Goal: Transaction & Acquisition: Purchase product/service

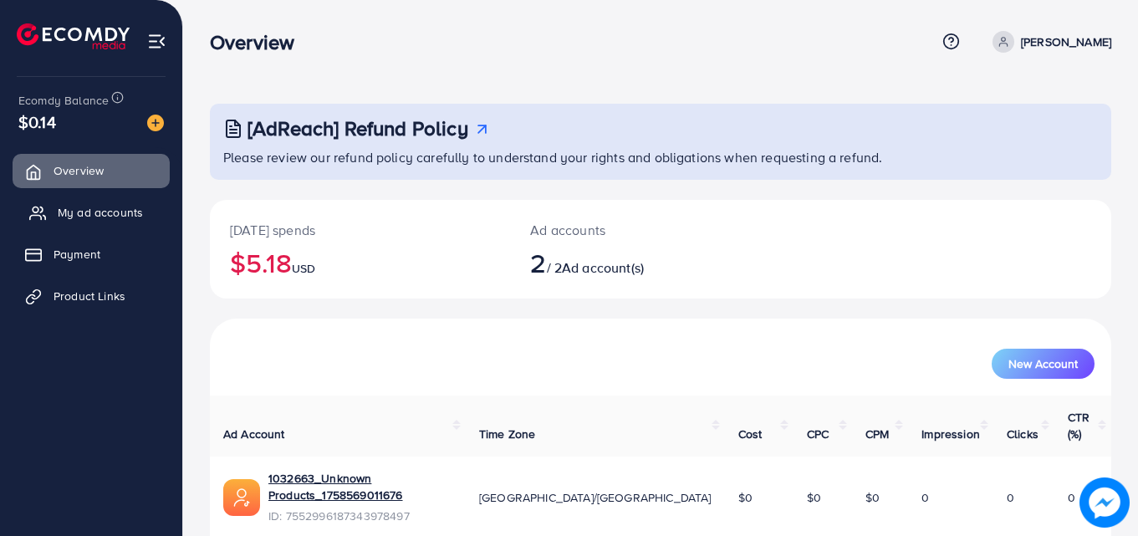
click at [67, 216] on span "My ad accounts" at bounding box center [100, 212] width 85 height 17
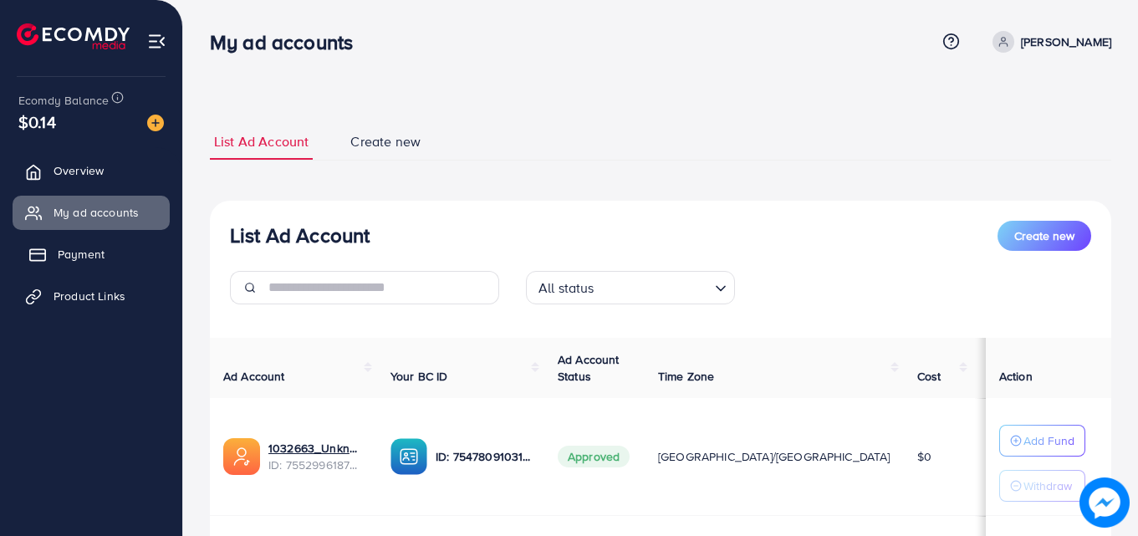
click at [95, 258] on span "Payment" at bounding box center [81, 254] width 47 height 17
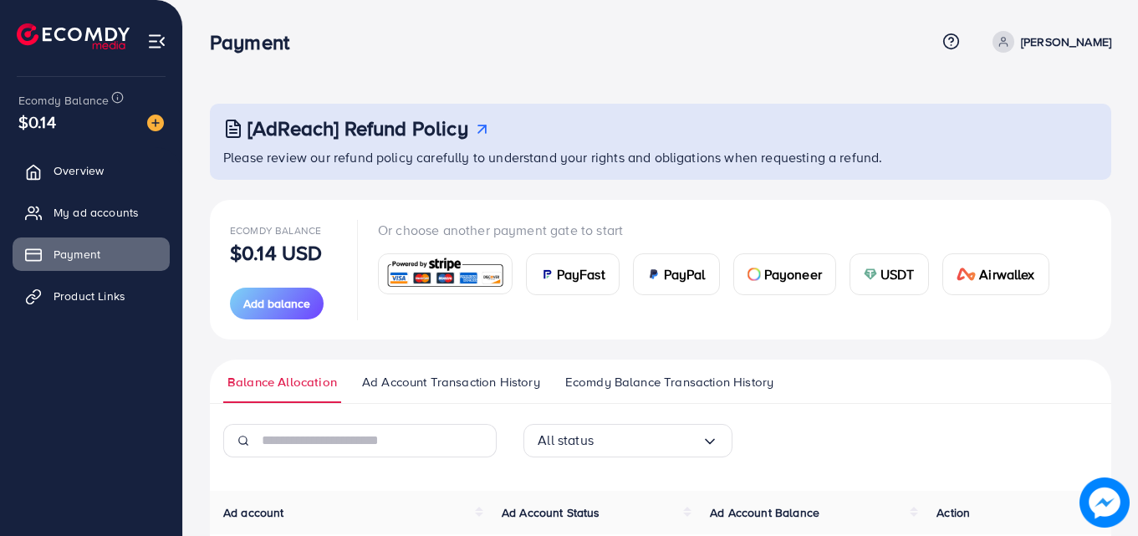
click at [904, 276] on span "USDT" at bounding box center [897, 274] width 34 height 20
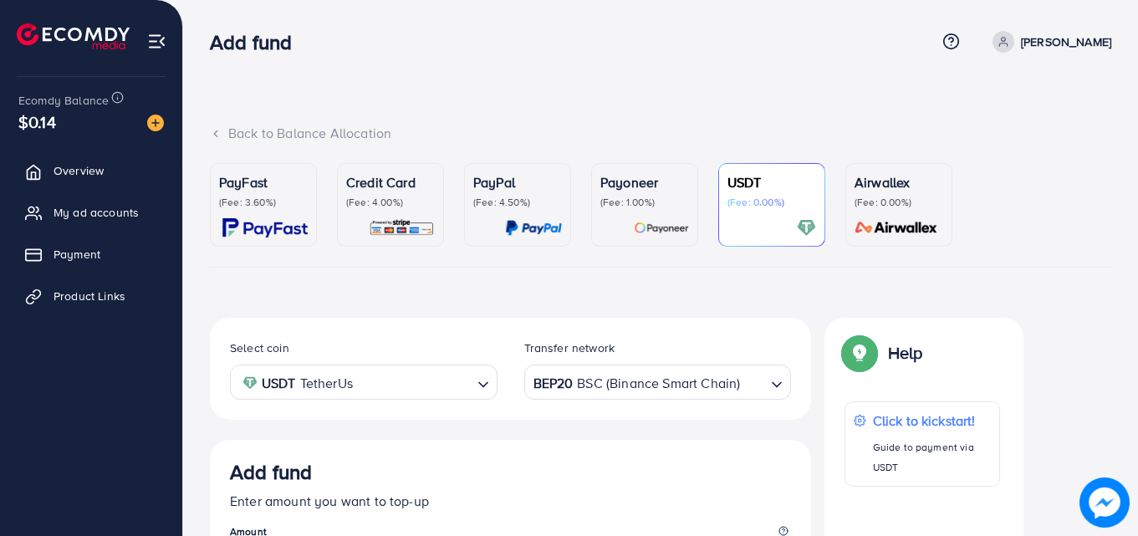
scroll to position [298, 0]
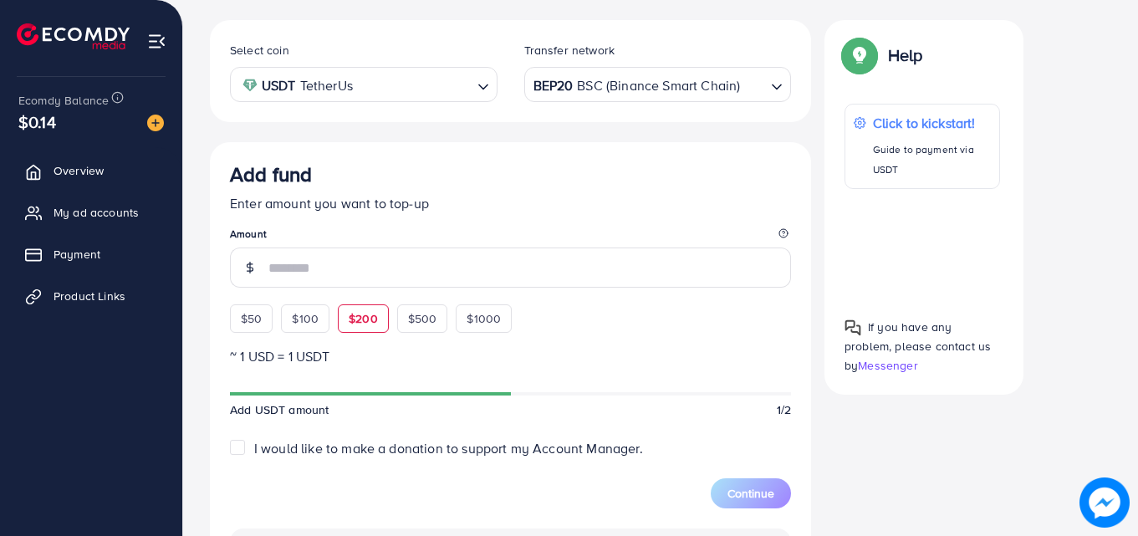
click at [352, 325] on div "$50 $100 $200 $500 $1000" at bounding box center [401, 314] width 343 height 37
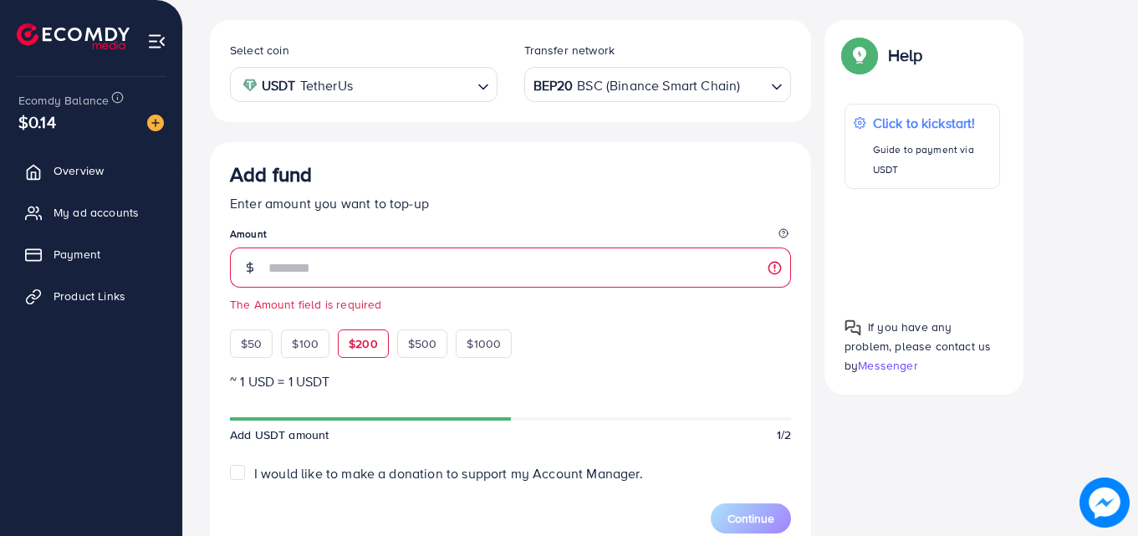
click at [359, 336] on span "$200" at bounding box center [363, 343] width 29 height 17
type input "***"
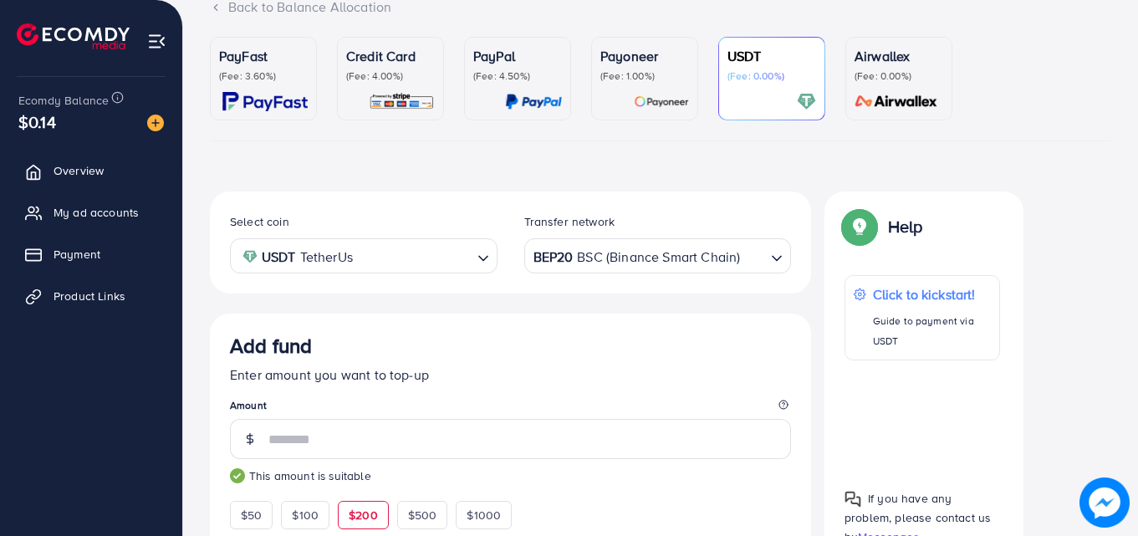
scroll to position [122, 0]
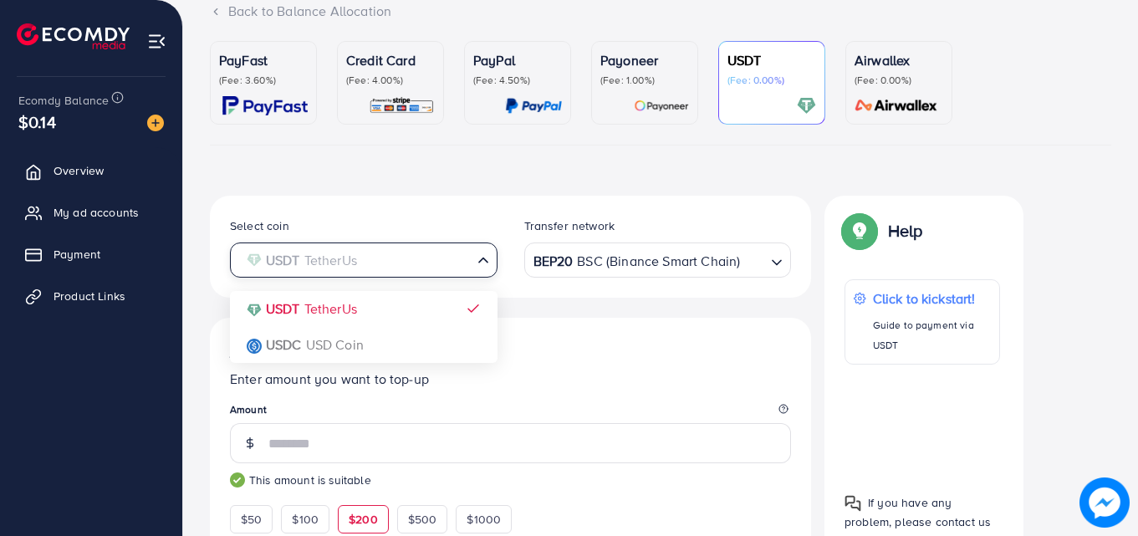
click at [417, 268] on input "Search for option" at bounding box center [353, 260] width 233 height 26
click at [415, 268] on input "Search for option" at bounding box center [353, 260] width 233 height 26
click at [615, 294] on div "Select coin USDT TetherUs Loading... USDT TetherUs USDC USD Coin Transfer netwo…" at bounding box center [510, 247] width 601 height 102
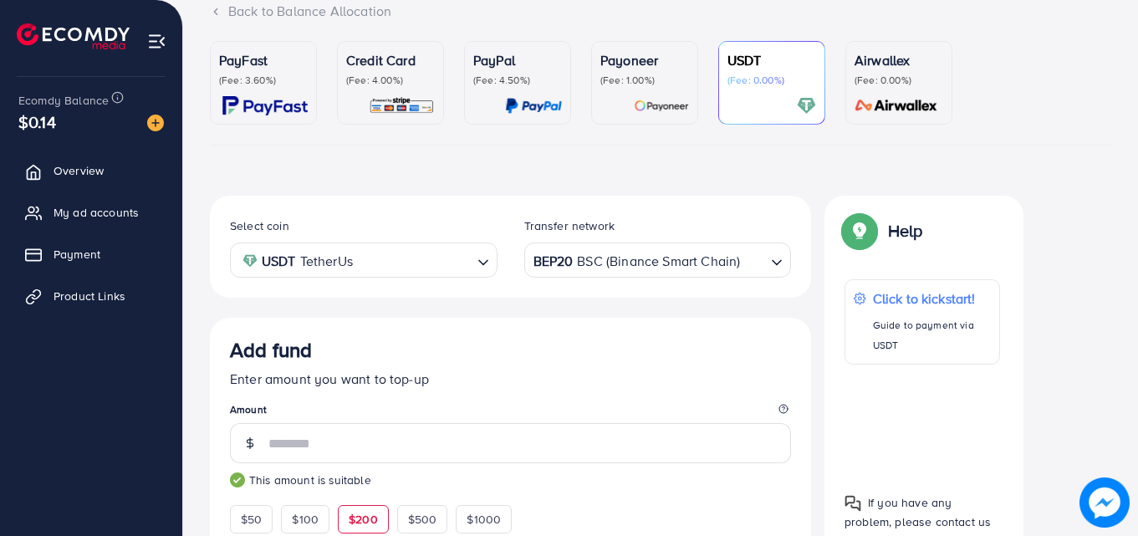
click at [661, 242] on div "Transfer network" at bounding box center [657, 229] width 267 height 25
click at [655, 251] on div "BEP20 BSC (Binance Smart Chain)" at bounding box center [648, 258] width 237 height 29
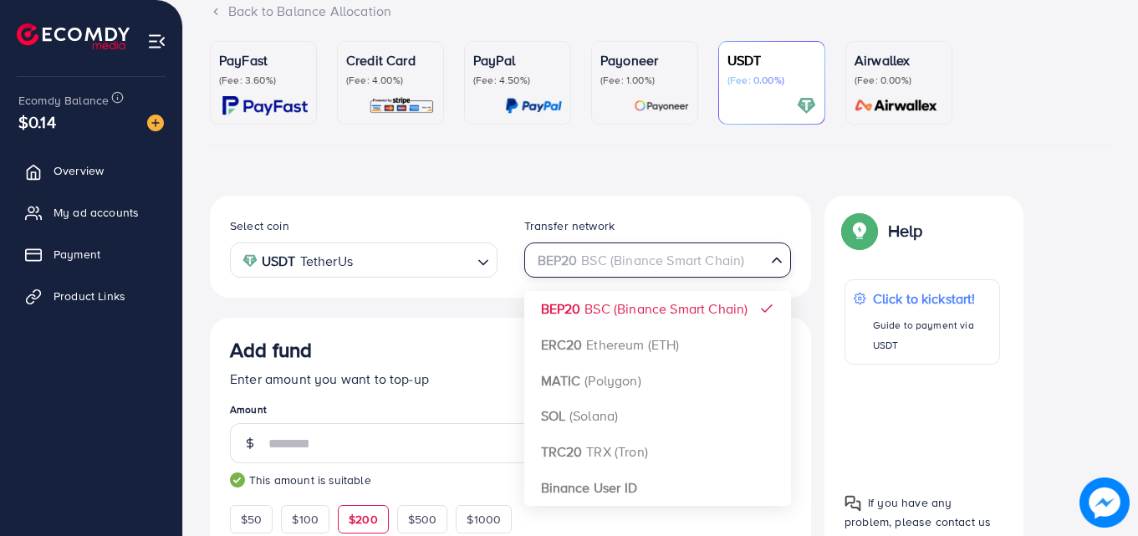
click at [655, 251] on input "Search for option" at bounding box center [648, 260] width 233 height 26
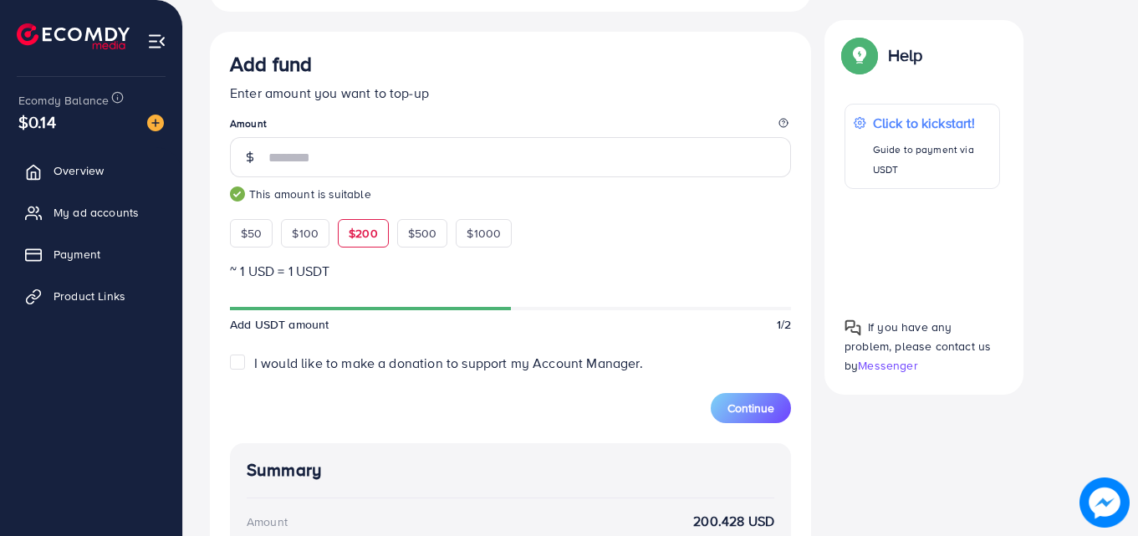
scroll to position [422, 0]
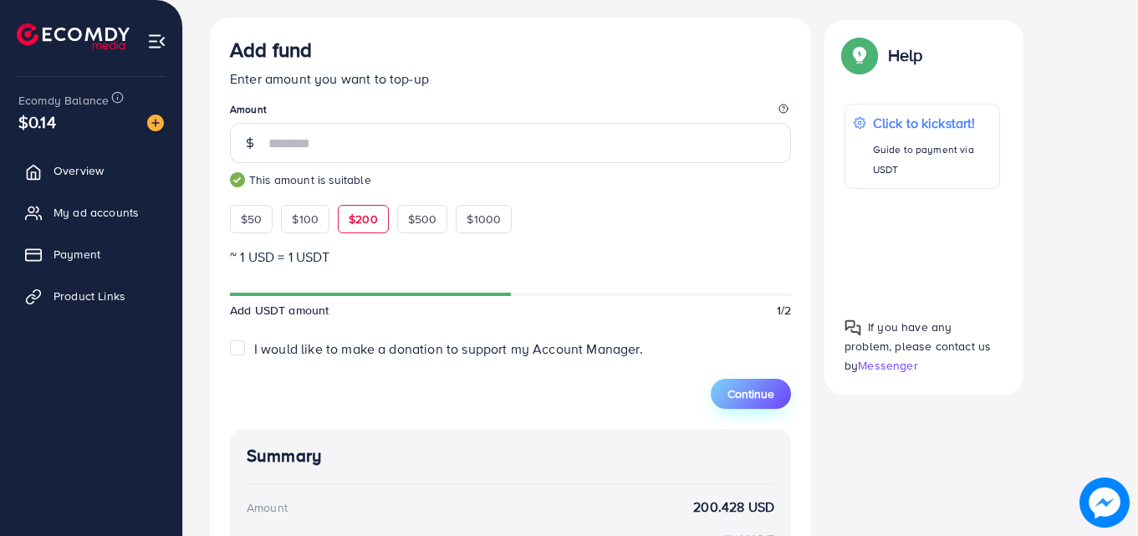
click at [731, 392] on span "Continue" at bounding box center [750, 393] width 47 height 17
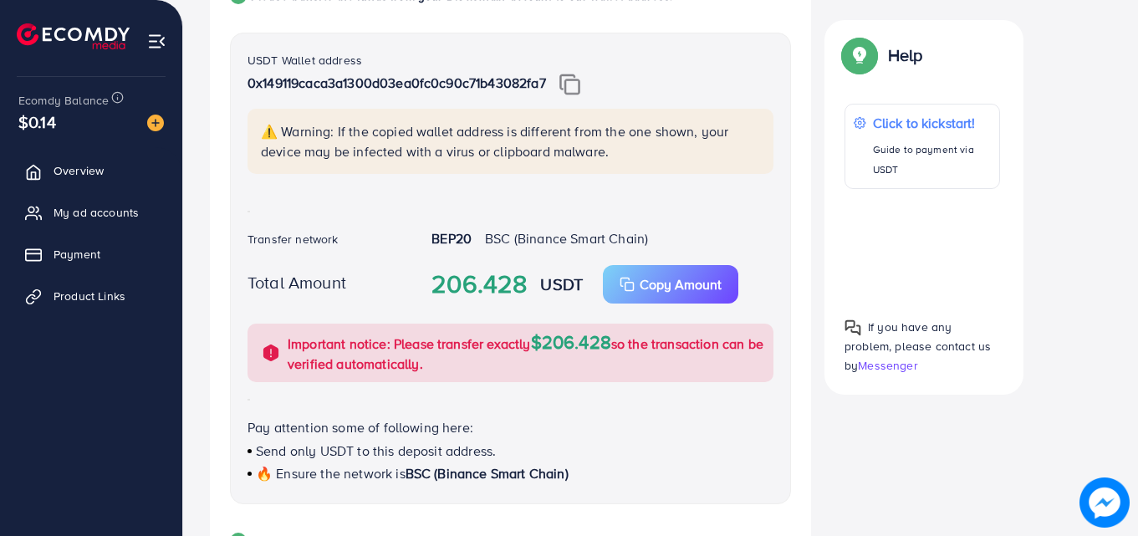
scroll to position [371, 0]
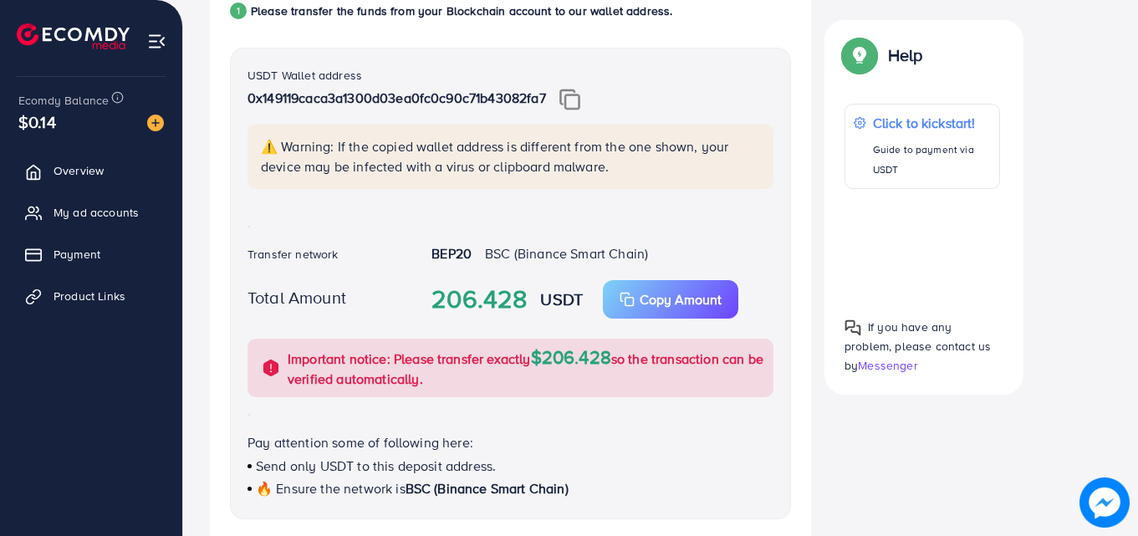
click at [573, 93] on img at bounding box center [569, 100] width 21 height 22
click at [629, 311] on button "Copy Amount Copy" at bounding box center [670, 299] width 135 height 38
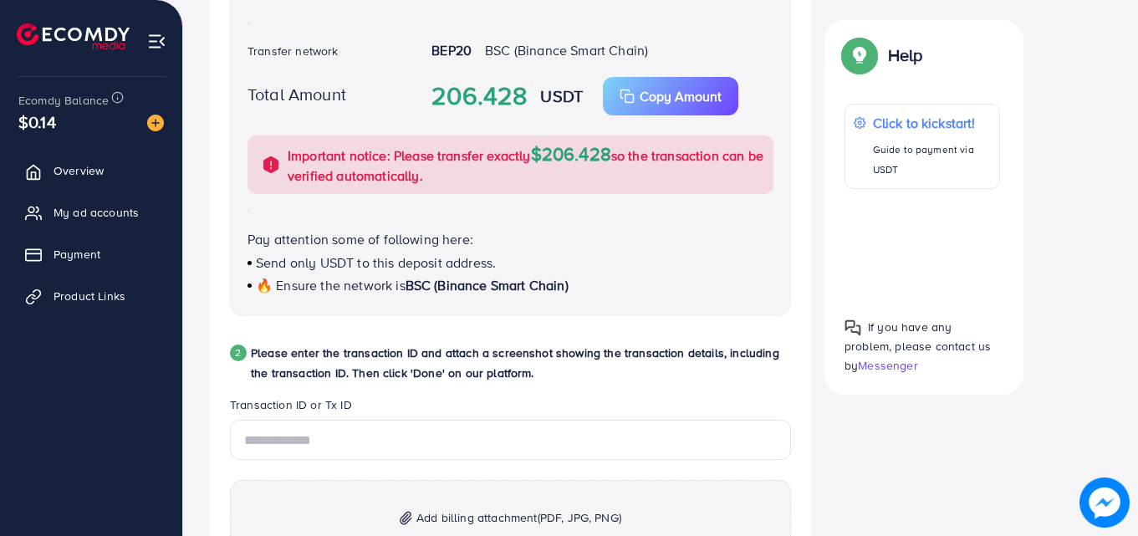
scroll to position [613, 0]
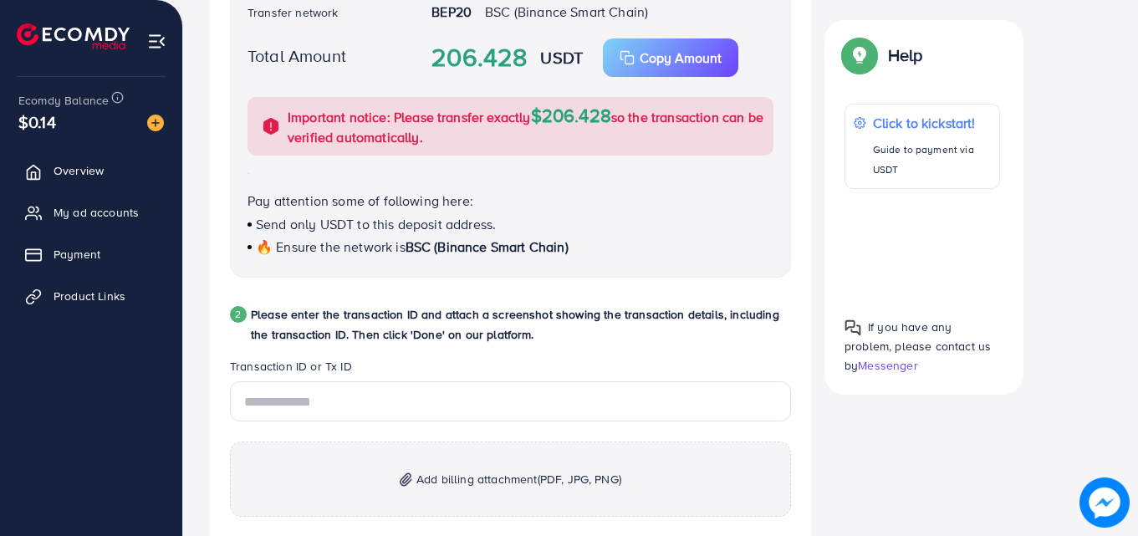
click at [419, 469] on span "Add billing attachment (PDF, JPG, PNG)" at bounding box center [518, 479] width 205 height 20
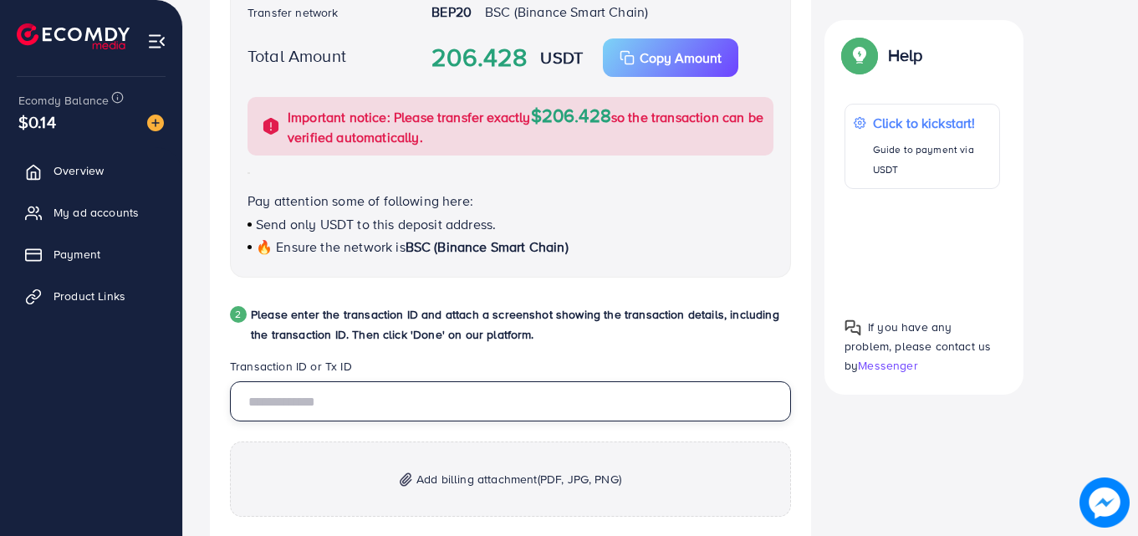
click at [284, 392] on input "text" at bounding box center [510, 401] width 561 height 40
paste input "**********"
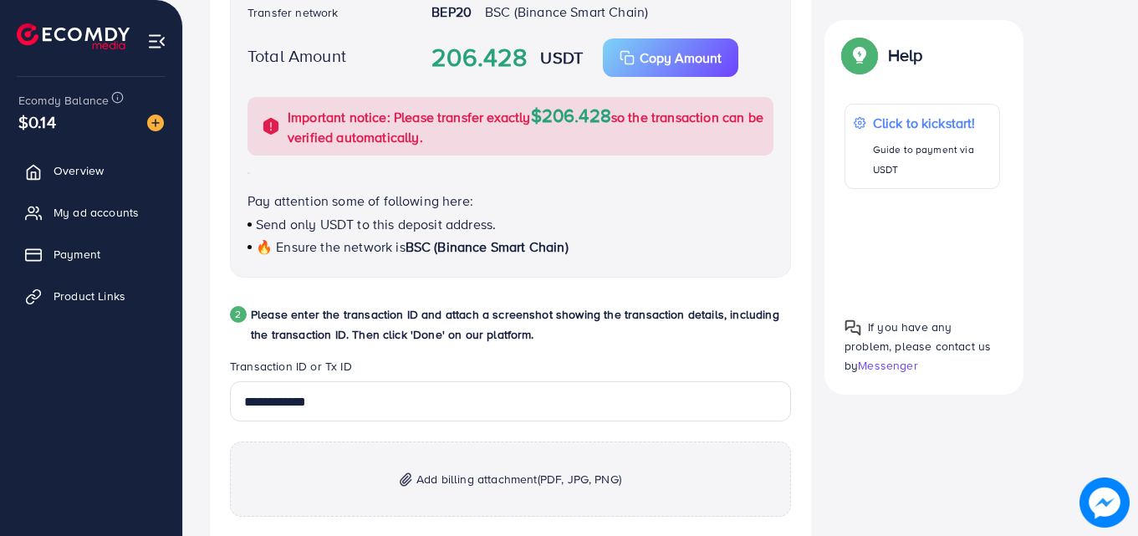
click at [540, 471] on span "Add billing attachment (PDF, JPG, PNG)" at bounding box center [518, 479] width 205 height 20
click at [422, 502] on p "Add billing attachment (PDF, JPG, PNG)" at bounding box center [510, 478] width 561 height 75
click at [453, 487] on span "Add billing attachment (PDF, JPG, PNG)" at bounding box center [518, 479] width 205 height 20
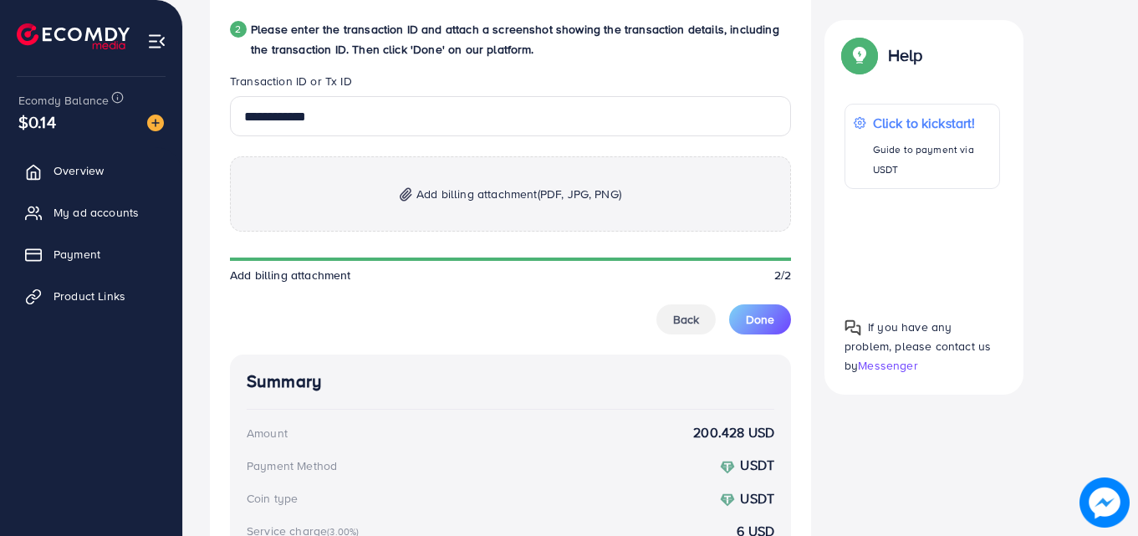
scroll to position [960, 0]
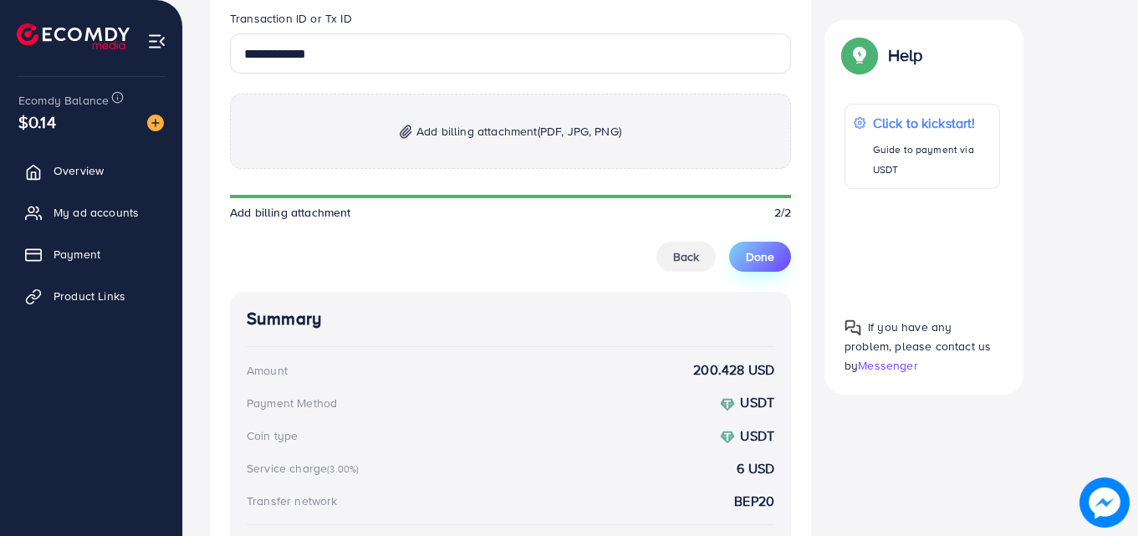
click at [762, 262] on span "Done" at bounding box center [760, 256] width 28 height 17
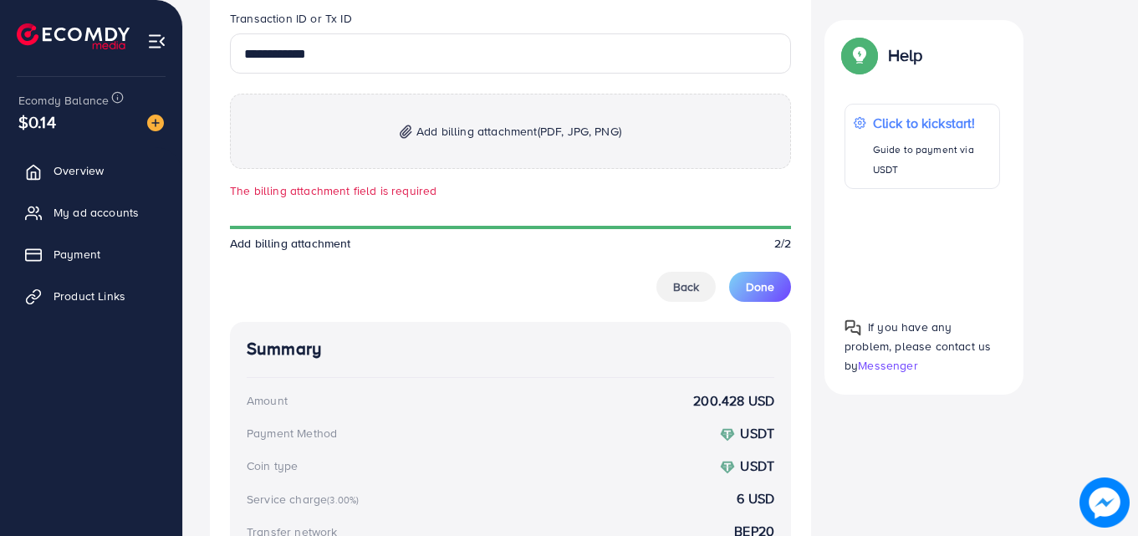
click at [440, 140] on span "Add billing attachment (PDF, JPG, PNG)" at bounding box center [518, 131] width 205 height 20
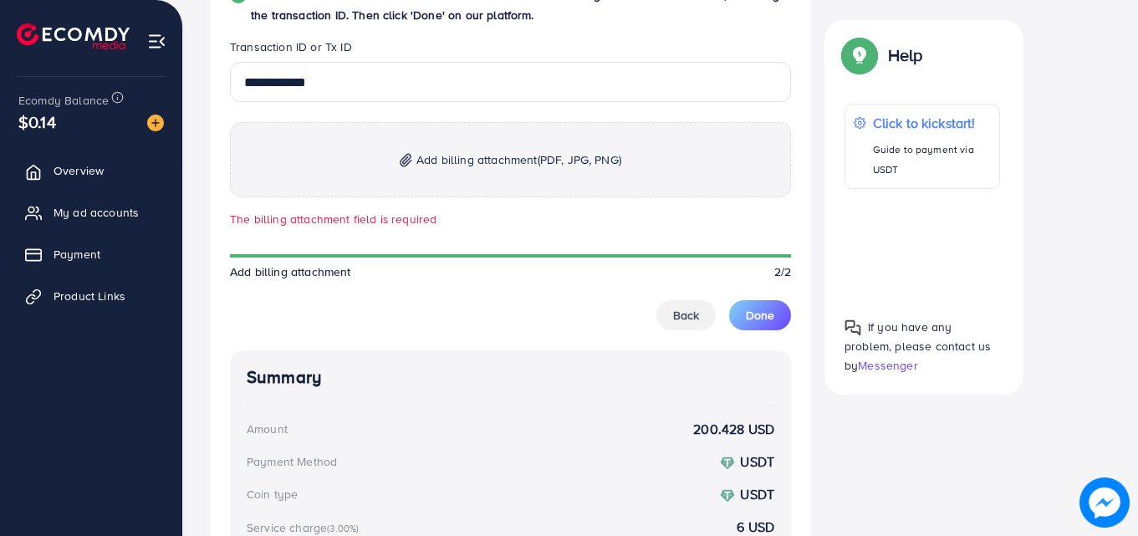
scroll to position [926, 0]
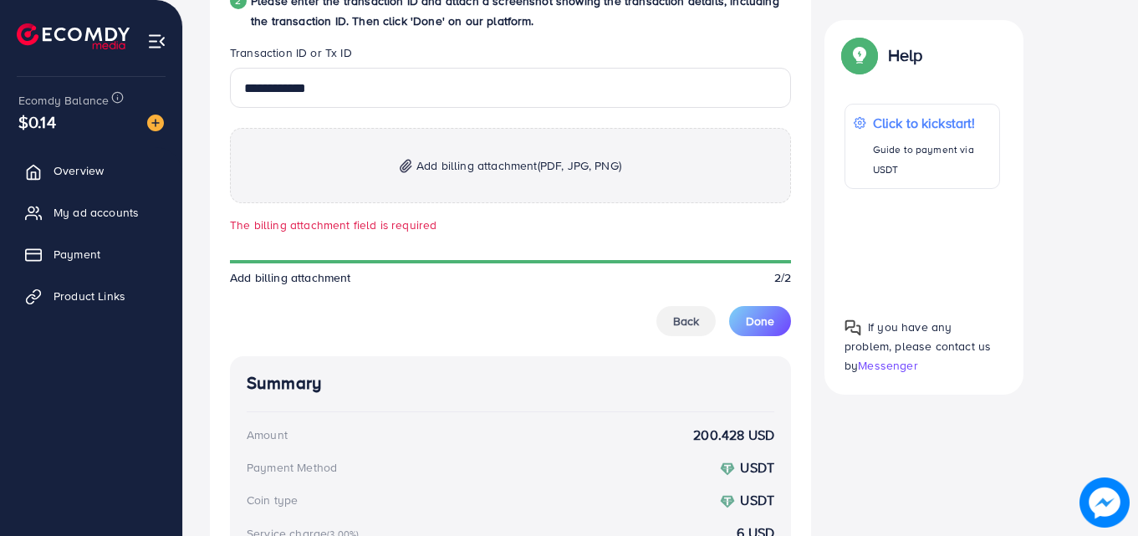
click at [1098, 257] on div "**********" at bounding box center [660, 50] width 901 height 1317
click at [552, 299] on div "**********" at bounding box center [510, 202] width 561 height 268
click at [744, 322] on button "Done" at bounding box center [760, 321] width 62 height 30
click at [742, 323] on button "Done" at bounding box center [760, 321] width 62 height 30
click at [445, 168] on span "Add billing attachment (PDF, JPG, PNG)" at bounding box center [518, 165] width 205 height 20
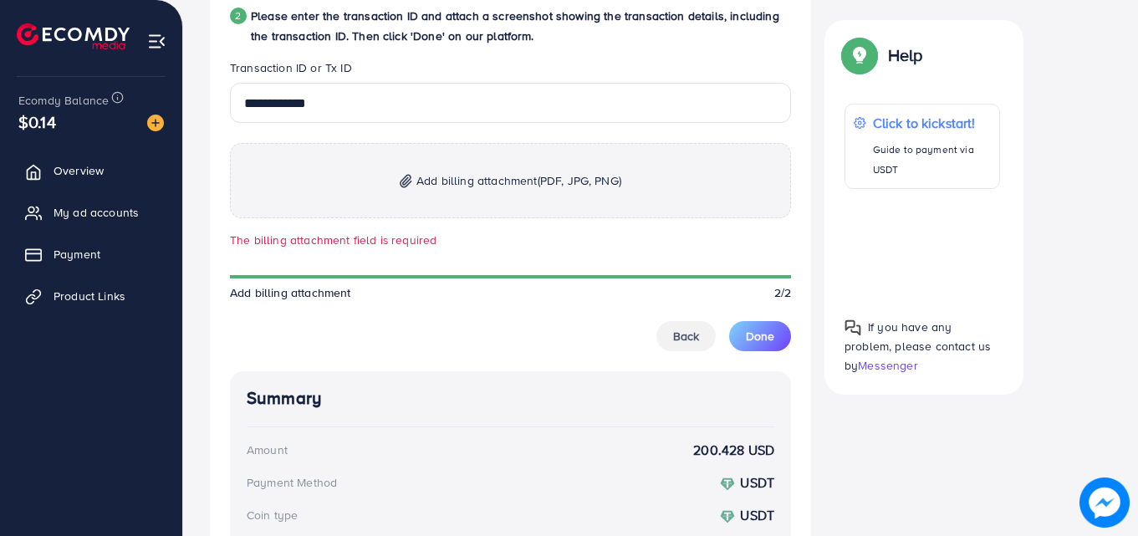
scroll to position [916, 0]
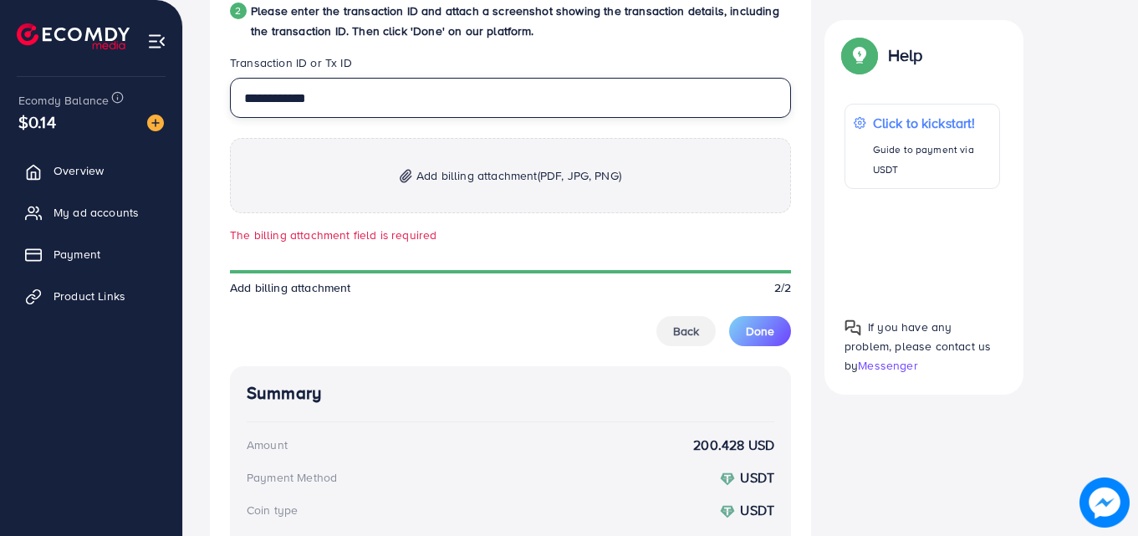
click at [415, 103] on input "**********" at bounding box center [510, 98] width 561 height 40
type input "**********"
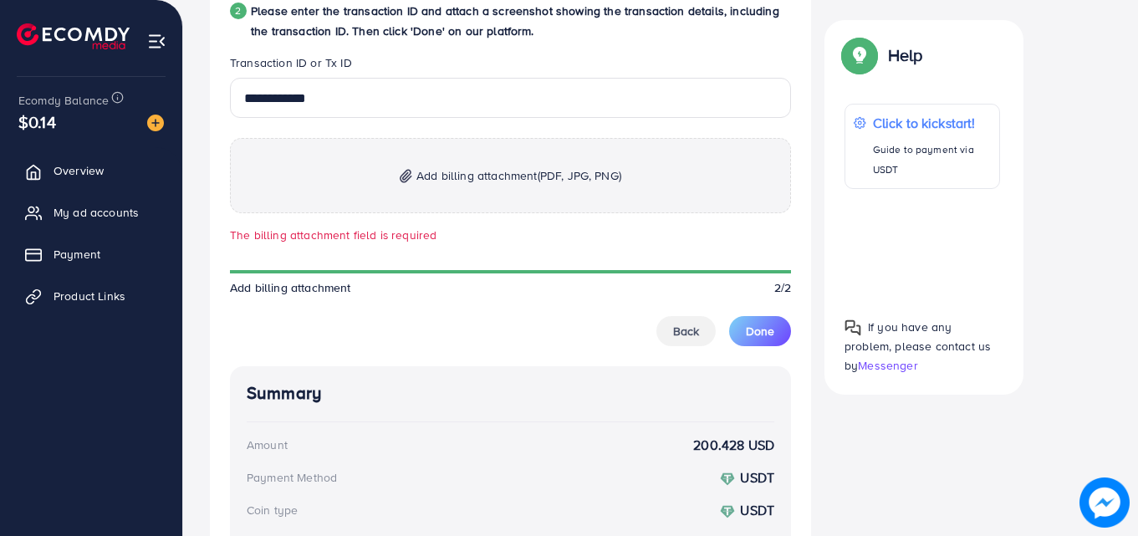
click at [490, 250] on div "**********" at bounding box center [510, 212] width 561 height 268
click at [499, 244] on div "**********" at bounding box center [510, 212] width 561 height 268
click at [465, 307] on div "**********" at bounding box center [510, 212] width 561 height 268
click at [760, 339] on button "Done" at bounding box center [760, 331] width 62 height 30
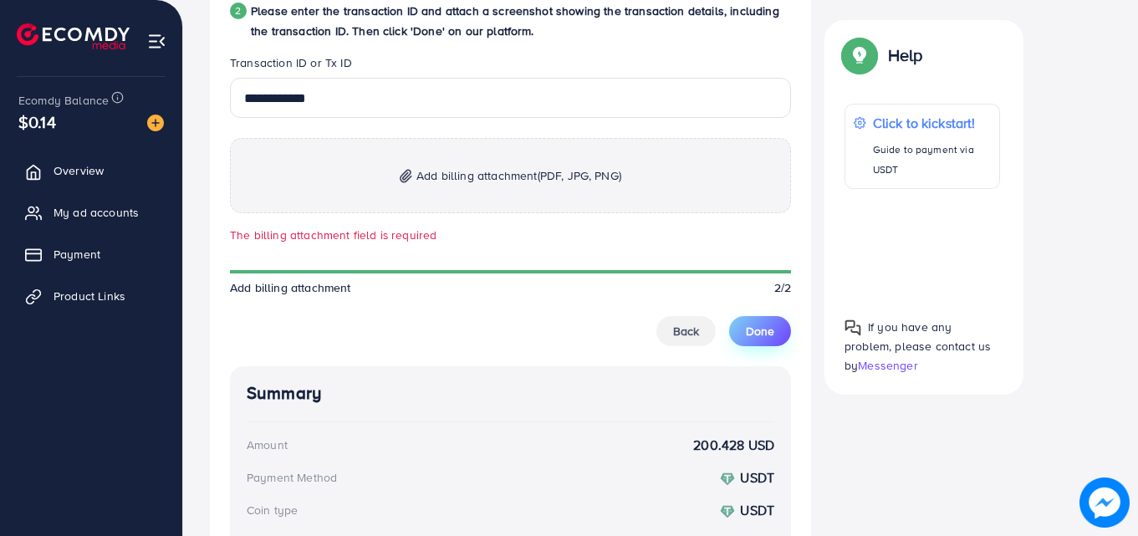
click at [760, 339] on button "Done" at bounding box center [760, 331] width 62 height 30
click at [759, 339] on button "Done" at bounding box center [760, 331] width 62 height 30
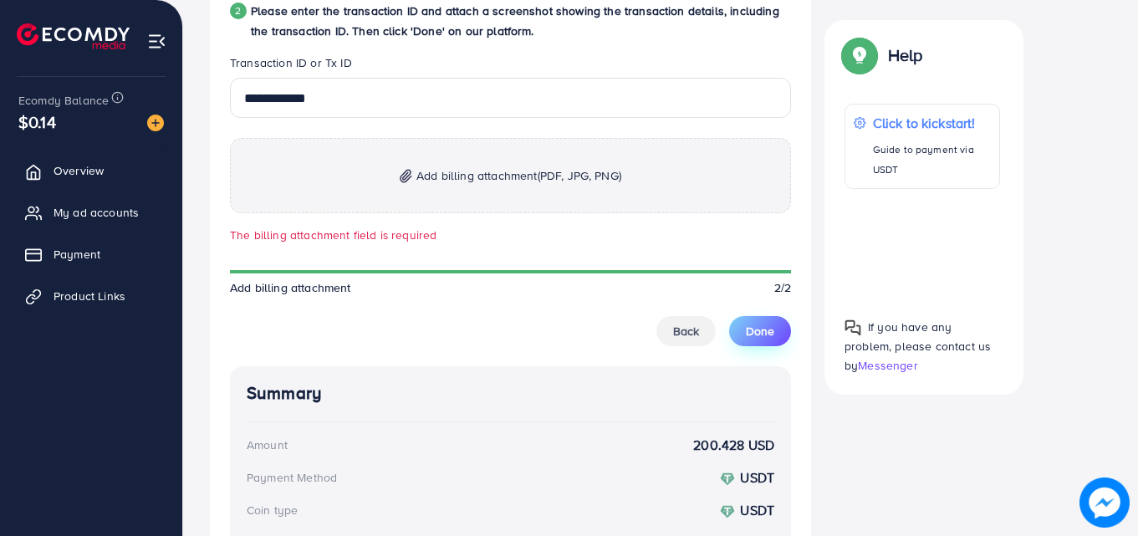
click at [759, 339] on button "Done" at bounding box center [760, 331] width 62 height 30
click at [471, 178] on span "Add billing attachment (PDF, JPG, PNG)" at bounding box center [518, 175] width 205 height 20
click at [682, 329] on span "Back" at bounding box center [686, 331] width 26 height 17
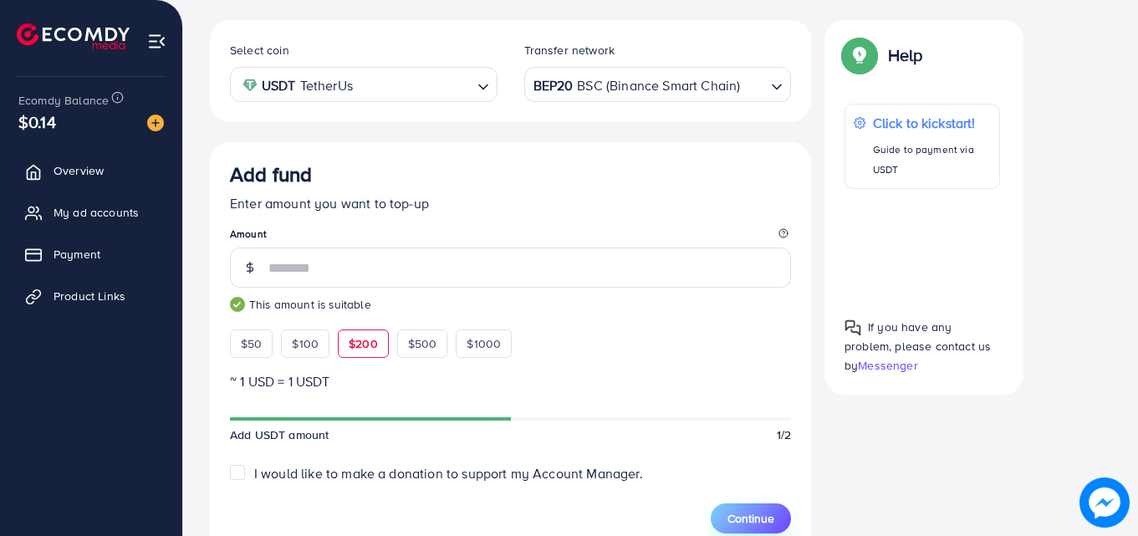
click at [733, 514] on span "Continue" at bounding box center [750, 518] width 47 height 17
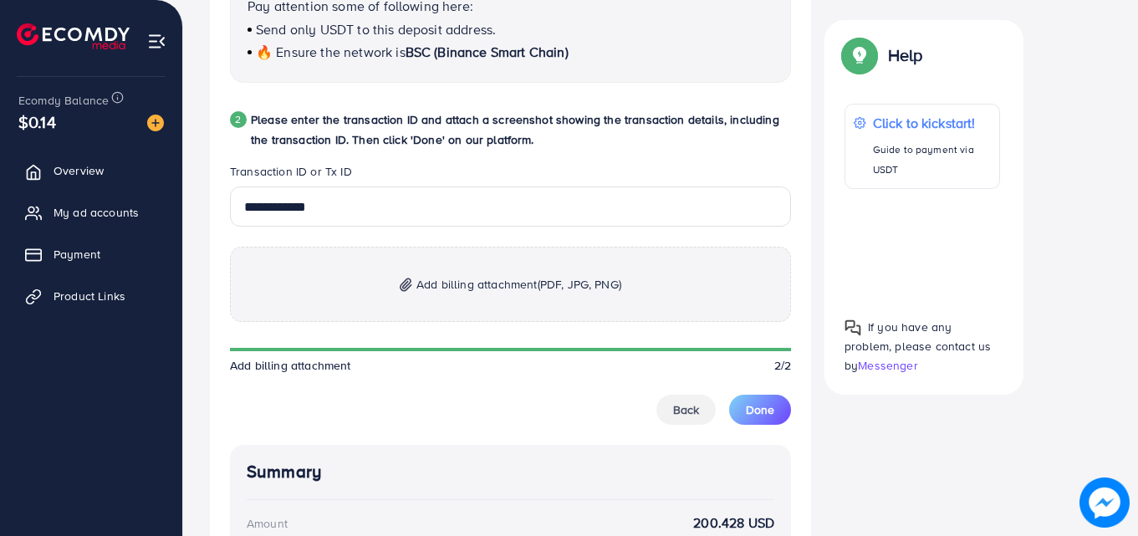
scroll to position [805, 0]
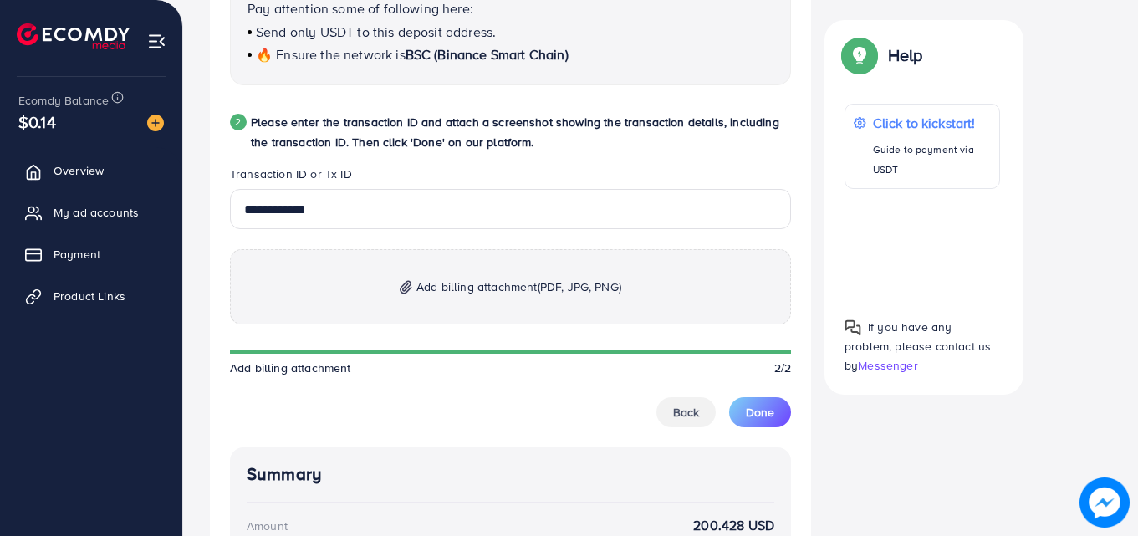
click at [600, 320] on p "Add billing attachment (PDF, JPG, PNG)" at bounding box center [510, 286] width 561 height 75
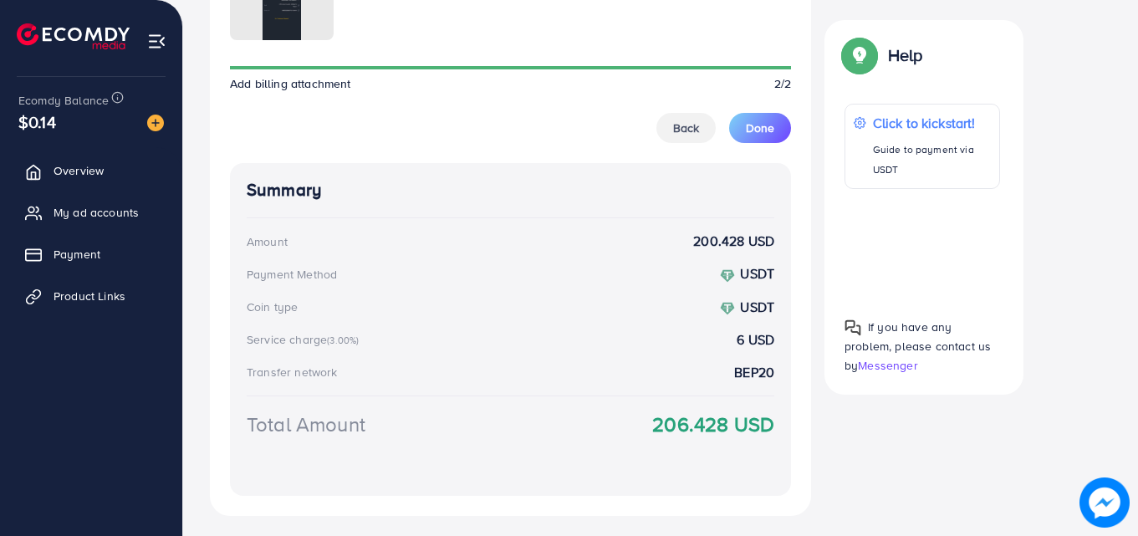
scroll to position [1226, 0]
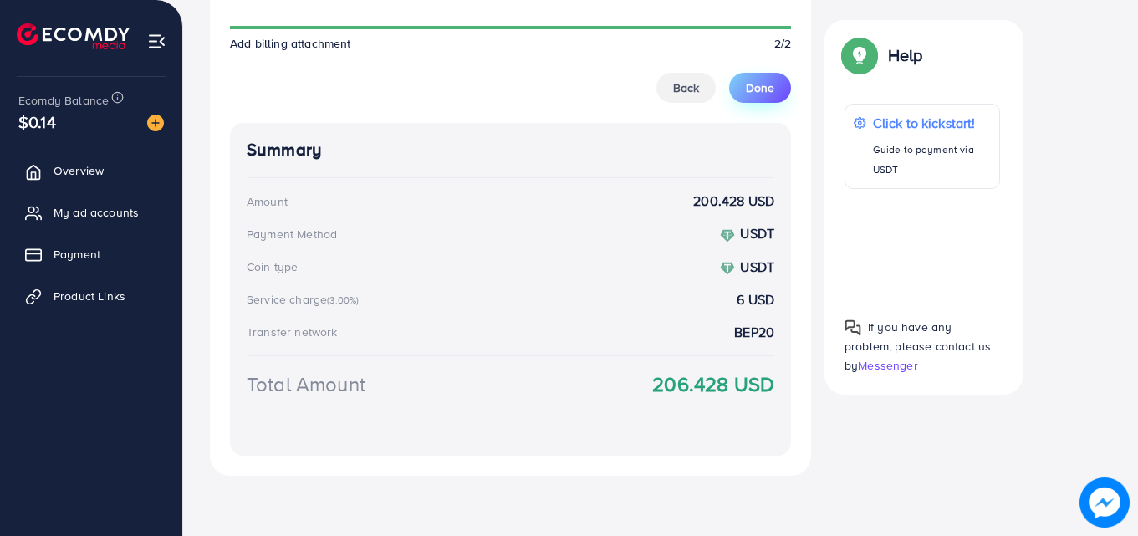
click at [766, 89] on span "Done" at bounding box center [760, 87] width 28 height 17
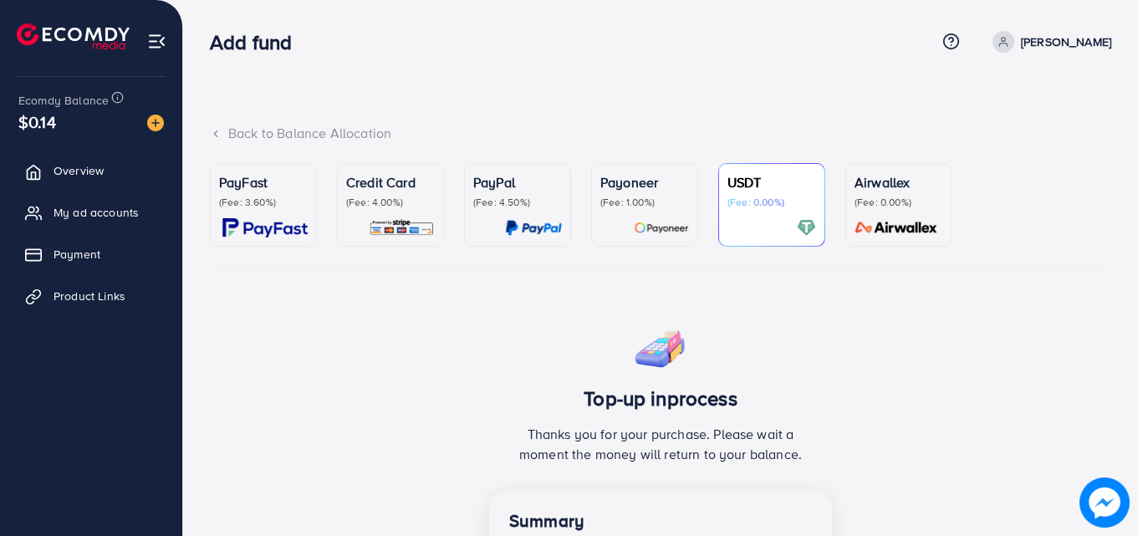
scroll to position [374, 0]
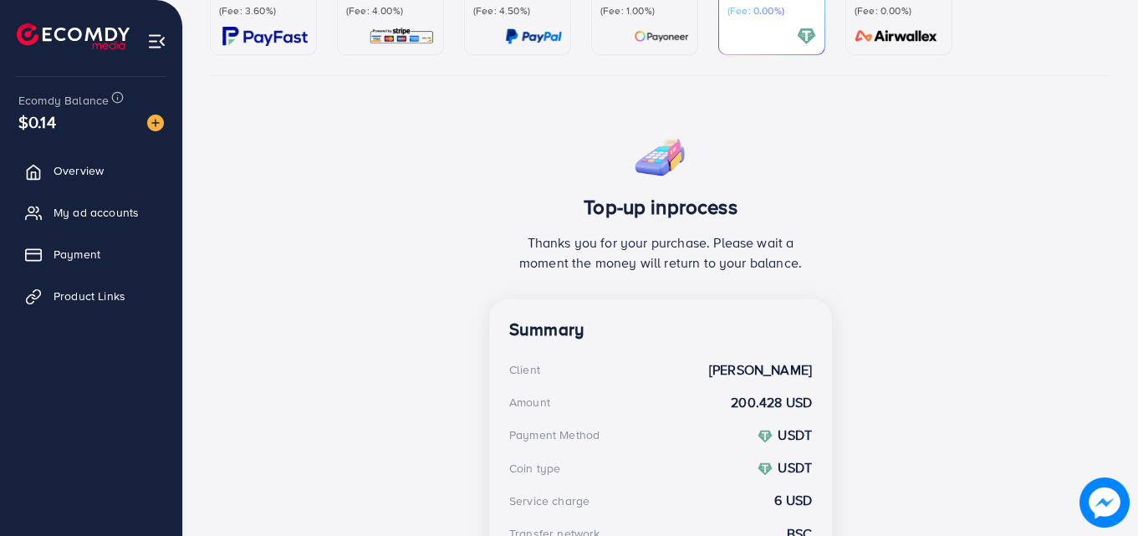
scroll to position [195, 0]
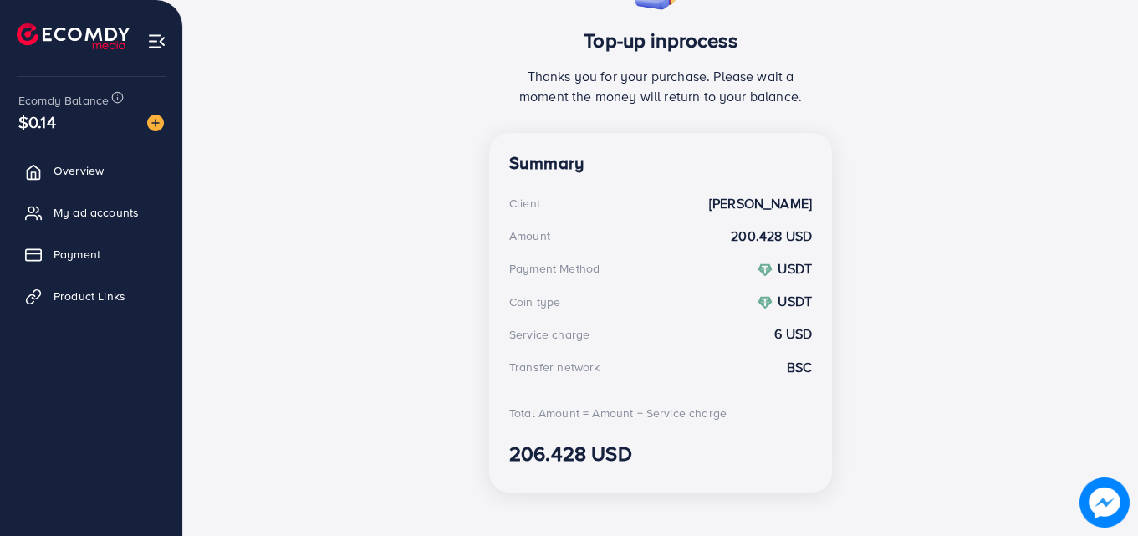
scroll to position [356, 0]
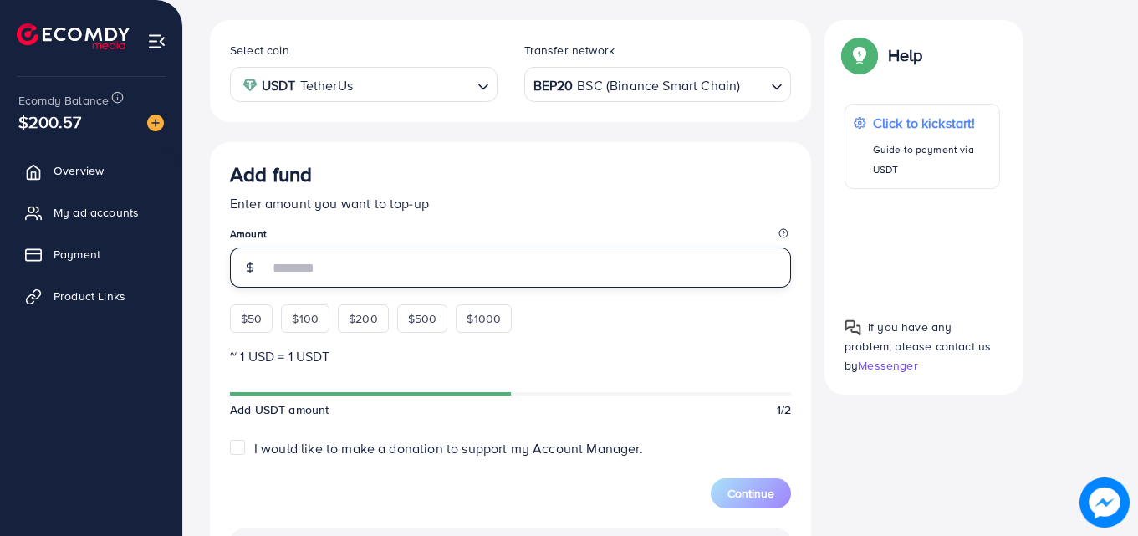
scroll to position [298, 0]
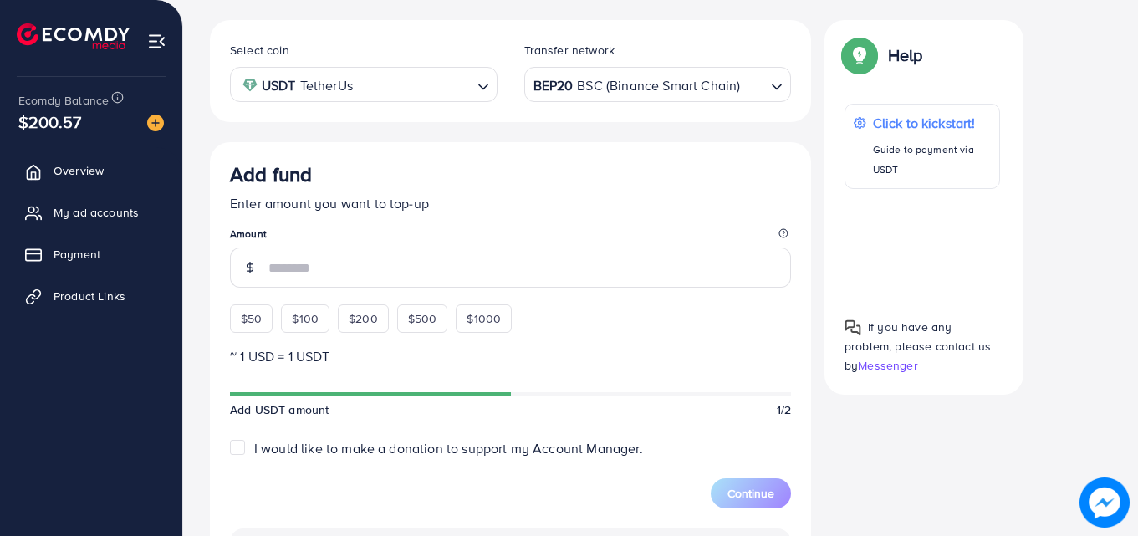
click at [886, 461] on div "Select coin USDT TetherUs Loading... Transfer network BEP20 BSC (Binance Smart …" at bounding box center [660, 434] width 901 height 828
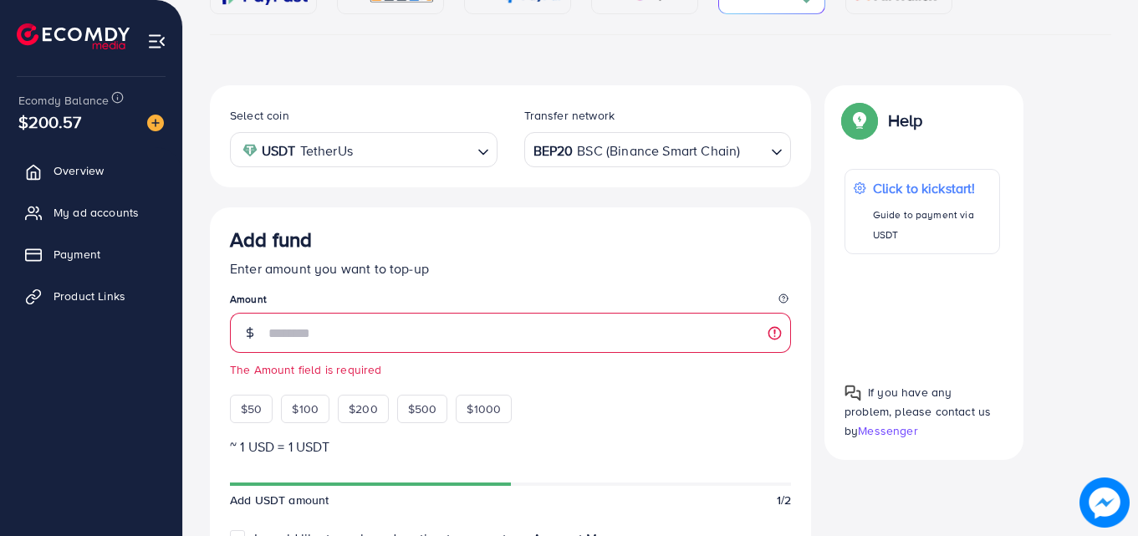
scroll to position [0, 0]
